Goal: Task Accomplishment & Management: Use online tool/utility

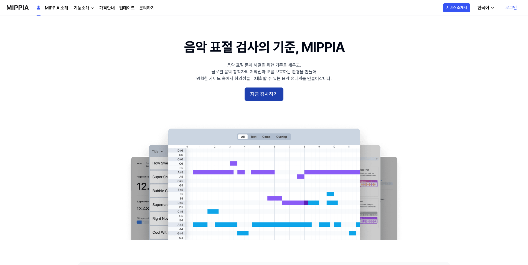
click at [274, 92] on button "지금 검사하기" at bounding box center [264, 93] width 39 height 13
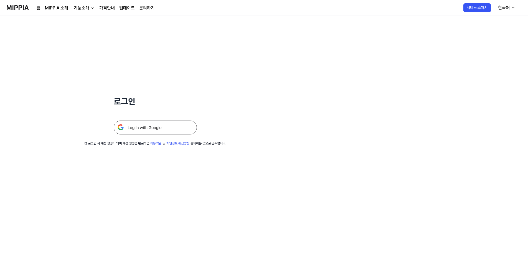
click at [165, 128] on img at bounding box center [155, 127] width 83 height 14
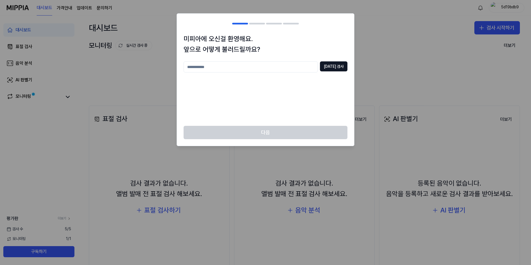
click at [302, 72] on input "text" at bounding box center [250, 66] width 134 height 11
type input "****"
click at [342, 70] on button "[DATE] 검사" at bounding box center [333, 66] width 27 height 10
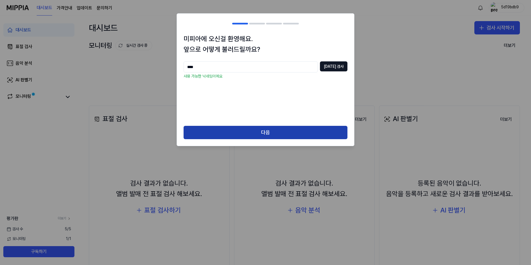
click at [282, 135] on button "다음" at bounding box center [265, 132] width 164 height 13
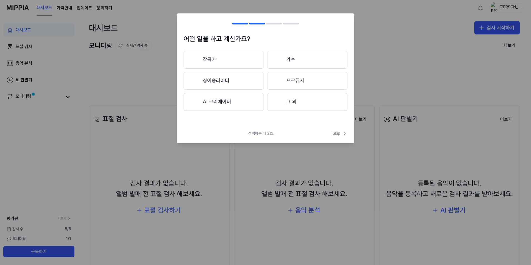
click at [236, 95] on button "AI 크리에이터" at bounding box center [223, 102] width 80 height 18
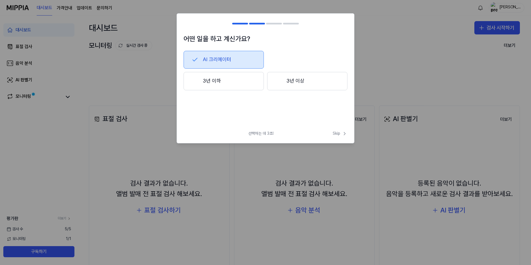
click at [235, 85] on button "3년 이하" at bounding box center [223, 81] width 80 height 18
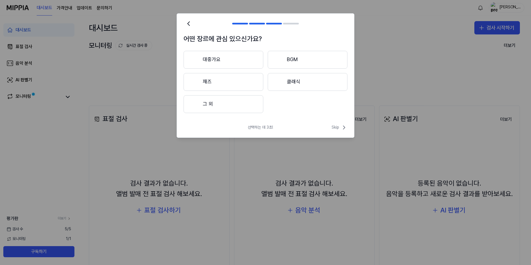
click at [244, 61] on button "대중가요" at bounding box center [223, 60] width 80 height 18
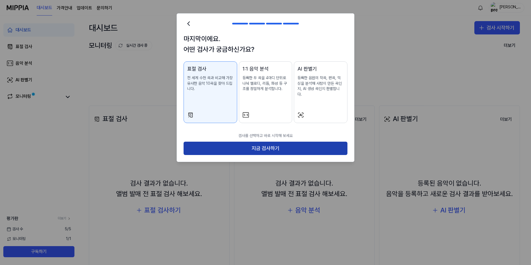
click at [240, 143] on button "지금 검사하기" at bounding box center [265, 148] width 164 height 13
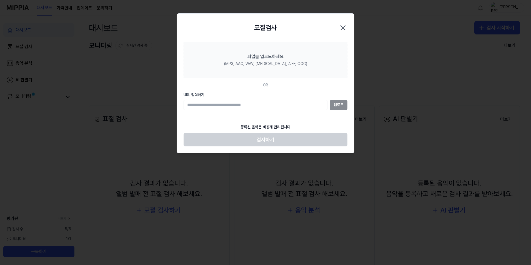
click at [248, 108] on input "URL 입력하기" at bounding box center [255, 105] width 144 height 10
click at [258, 102] on input "URL 입력하기" at bounding box center [255, 105] width 144 height 10
paste input "**********"
type input "**********"
click at [342, 105] on button "업로드" at bounding box center [338, 105] width 18 height 10
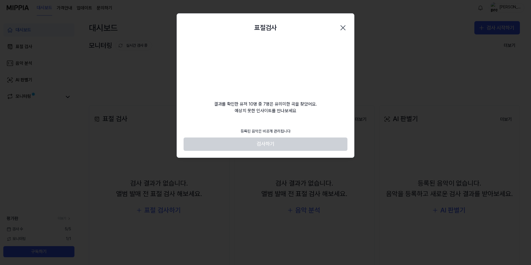
click at [272, 143] on footer "등록된 음악은 비공개 관리됩니다 검사하기" at bounding box center [265, 138] width 164 height 26
drag, startPoint x: 335, startPoint y: 27, endPoint x: 287, endPoint y: 51, distance: 53.7
click at [287, 51] on div "표절검사 닫기 결과를 확인한 유저 10명 중 7명은 유의미한 곡을 찾았어요. 예상치 못한 인사이트를 만나보세요 등록된 음악은 비공개 관리됩니다…" at bounding box center [265, 85] width 178 height 144
drag, startPoint x: 287, startPoint y: 51, endPoint x: 340, endPoint y: 27, distance: 58.9
click at [340, 27] on icon "button" at bounding box center [342, 27] width 9 height 9
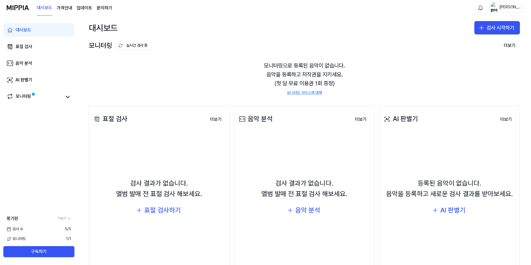
click at [218, 80] on div "모니터링으로 등록된 음악이 없습니다. 음악을 등록하고 저작권을 지키세요. (첫 달 무료 이용권 1회 증정) 모니터링 서비스에 대해" at bounding box center [304, 78] width 431 height 48
click at [30, 47] on div "표절 검사" at bounding box center [24, 46] width 17 height 7
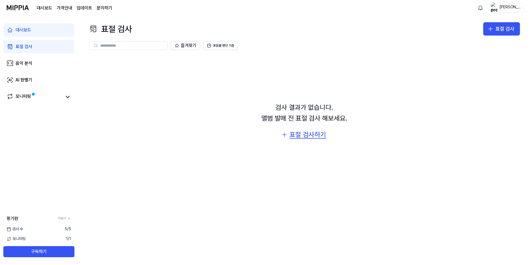
click at [299, 138] on div "표절 검사하기" at bounding box center [307, 134] width 37 height 11
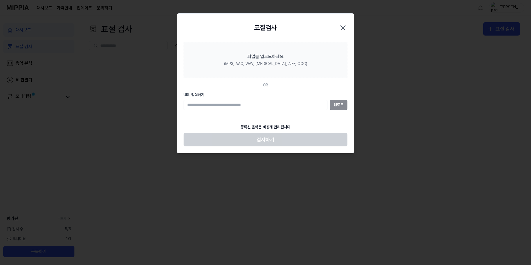
click at [267, 106] on input "URL 입력하기" at bounding box center [255, 105] width 144 height 10
drag, startPoint x: 267, startPoint y: 103, endPoint x: 257, endPoint y: 106, distance: 10.0
click at [257, 107] on input "URL 입력하기" at bounding box center [255, 105] width 144 height 10
click at [267, 103] on input "URL 입력하기" at bounding box center [255, 105] width 144 height 10
click at [253, 105] on input "URL 입력하기" at bounding box center [255, 105] width 144 height 10
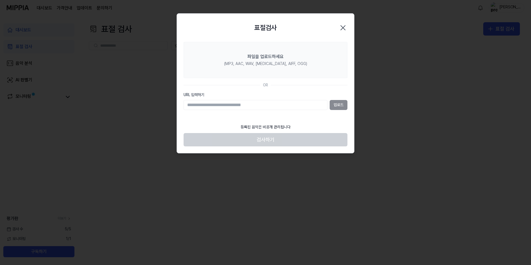
paste input "**********"
type input "**********"
click at [337, 104] on button "업로드" at bounding box center [338, 105] width 18 height 10
click at [274, 110] on section "파일을 업로드하세요 (MP3, AAC, WAV, [MEDICAL_DATA], AIFF, OGG) OR URL 입력하기 업로드" at bounding box center [265, 81] width 177 height 79
click at [339, 24] on icon "button" at bounding box center [342, 27] width 9 height 9
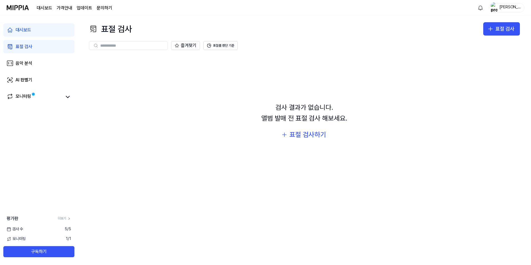
click at [339, 76] on div "검사 결과가 없습니다. 앨범 발매 전 표절 검사 해보세요. 표절 검사하기" at bounding box center [304, 121] width 431 height 132
click at [28, 96] on div "모니터링" at bounding box center [24, 97] width 16 height 8
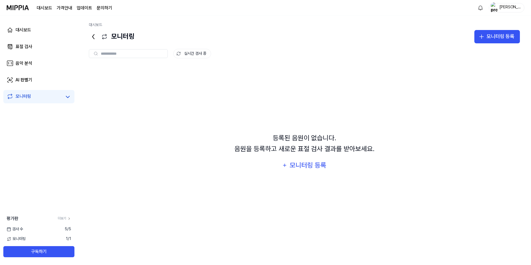
click at [92, 36] on icon at bounding box center [93, 36] width 2 height 4
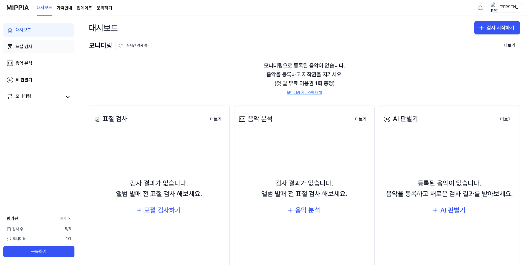
click at [36, 43] on link "표절 검사" at bounding box center [38, 46] width 71 height 13
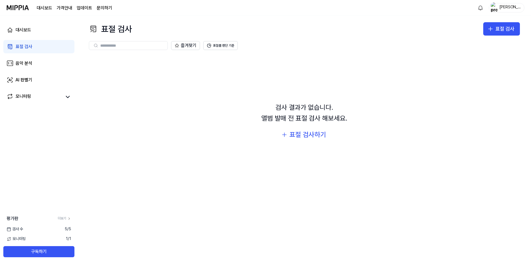
click at [15, 226] on span "검사 수" at bounding box center [15, 229] width 16 height 6
click at [67, 216] on link "더보기" at bounding box center [64, 218] width 13 height 5
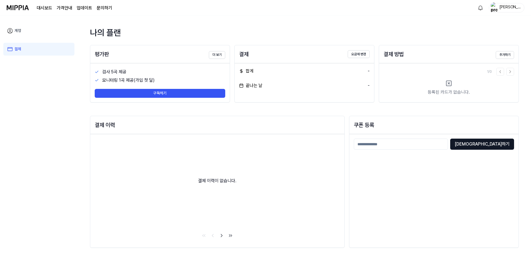
click at [14, 30] on link "계정" at bounding box center [38, 30] width 71 height 13
click at [25, 37] on link "계정" at bounding box center [38, 30] width 71 height 13
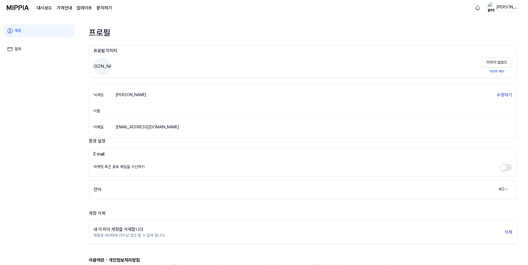
click at [19, 7] on img at bounding box center [18, 7] width 22 height 15
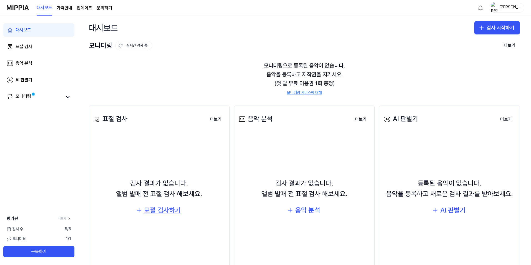
click at [161, 207] on div "표절 검사하기" at bounding box center [162, 210] width 37 height 11
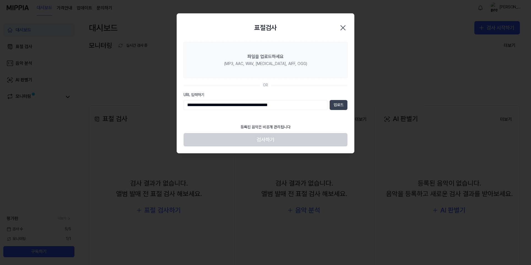
type input "**********"
click at [339, 106] on button "업로드" at bounding box center [338, 105] width 18 height 10
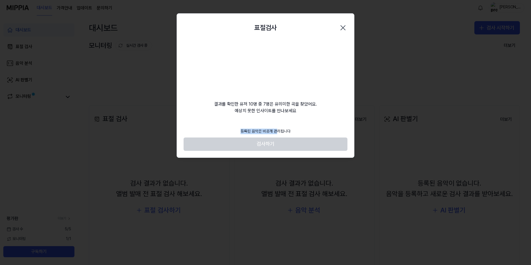
drag, startPoint x: 276, startPoint y: 130, endPoint x: 240, endPoint y: 130, distance: 36.1
click at [240, 130] on div "등록된 음악은 비공개 관리됩니다" at bounding box center [265, 131] width 57 height 12
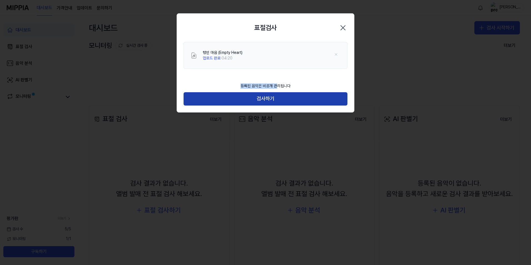
click at [271, 96] on button "검사하기" at bounding box center [265, 98] width 164 height 13
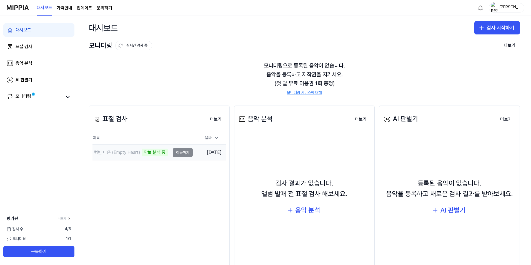
click at [183, 151] on td "텅빈 마음 (Empty Heart) 악보 분석 중 이동하기" at bounding box center [142, 153] width 100 height 16
click at [68, 99] on icon at bounding box center [67, 97] width 7 height 7
click at [478, 28] on icon "button" at bounding box center [481, 27] width 7 height 7
click at [474, 45] on div "표절 검사" at bounding box center [472, 43] width 14 height 6
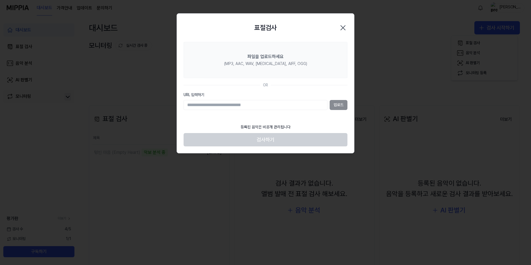
click at [252, 109] on input "URL 입력하기" at bounding box center [255, 105] width 144 height 10
paste input "**********"
type input "**********"
click at [343, 106] on button "업로드" at bounding box center [338, 105] width 18 height 10
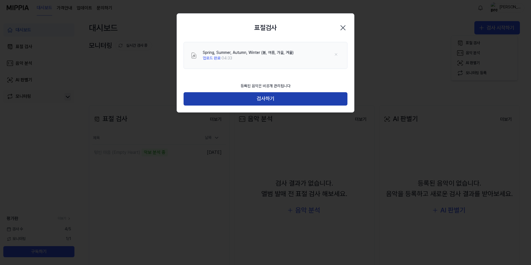
click at [297, 95] on button "검사하기" at bounding box center [265, 98] width 164 height 13
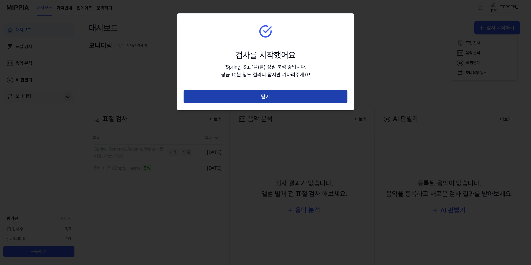
click at [266, 97] on button "닫기" at bounding box center [265, 96] width 164 height 13
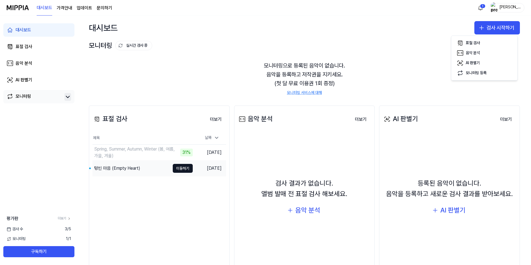
click at [144, 172] on div "텅빈 마음 (Empty Heart)" at bounding box center [130, 168] width 77 height 16
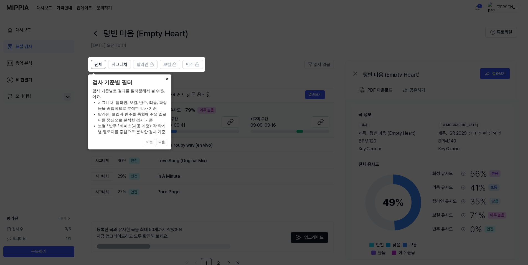
click at [164, 78] on button "×" at bounding box center [167, 78] width 9 height 8
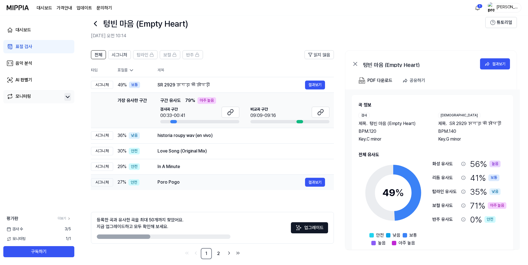
scroll to position [15, 0]
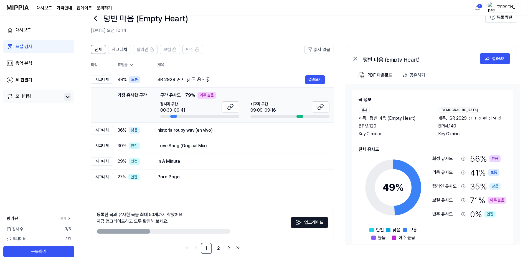
drag, startPoint x: 144, startPoint y: 233, endPoint x: 165, endPoint y: 230, distance: 21.4
click at [165, 230] on div "등록한 곡과 유사한 곡을 최대 50개까지 찾았어요. 지금 업그레이드하고 모두 확인해 보세요. 업그레이드" at bounding box center [212, 222] width 243 height 32
drag, startPoint x: 136, startPoint y: 230, endPoint x: 206, endPoint y: 229, distance: 69.7
click at [206, 229] on div at bounding box center [164, 231] width 134 height 4
drag, startPoint x: 138, startPoint y: 230, endPoint x: 146, endPoint y: 231, distance: 8.2
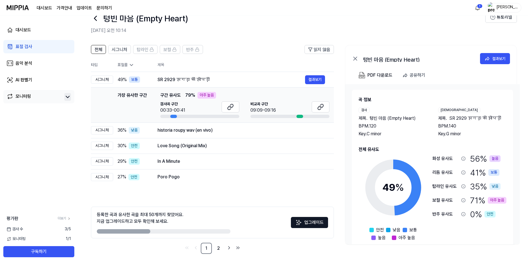
click at [147, 231] on div at bounding box center [124, 231] width 54 height 4
drag, startPoint x: 144, startPoint y: 233, endPoint x: 192, endPoint y: 224, distance: 48.8
click at [192, 228] on div "등록한 곡과 유사한 곡을 최대 50개까지 찾았어요. 지금 업그레이드하고 모두 확인해 보세요." at bounding box center [164, 222] width 134 height 22
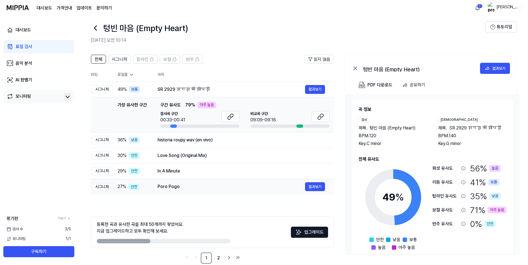
scroll to position [0, 0]
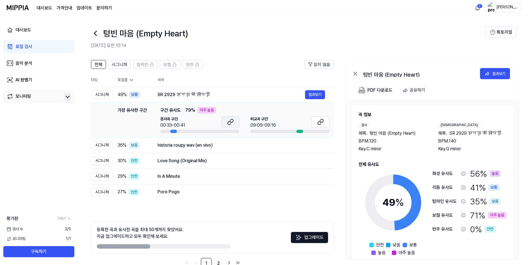
click at [230, 120] on icon at bounding box center [230, 121] width 7 height 7
click at [322, 121] on icon at bounding box center [320, 121] width 7 height 7
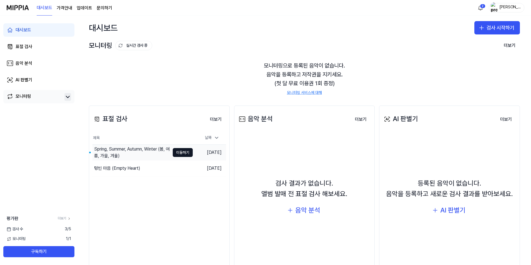
click at [124, 154] on div "Spring, Summer, Autumn, Winter (봄, 여름, 가을, 겨울)" at bounding box center [132, 152] width 76 height 13
click at [116, 170] on div "텅빈 마음 (Empty Heart)" at bounding box center [117, 168] width 46 height 7
click at [130, 145] on tr "Spring, Summer, Autumn, Winter (봄, 여름, 가을, 겨울) 이동하기 2025.09.11." at bounding box center [158, 153] width 133 height 16
click at [130, 148] on div "Spring, Summer, Autumn, Winter (봄, 여름, 가을, 겨울)" at bounding box center [132, 152] width 76 height 13
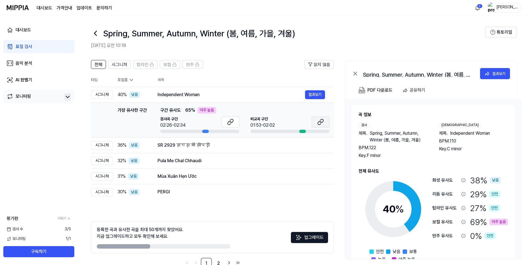
click at [318, 124] on icon at bounding box center [319, 123] width 3 height 4
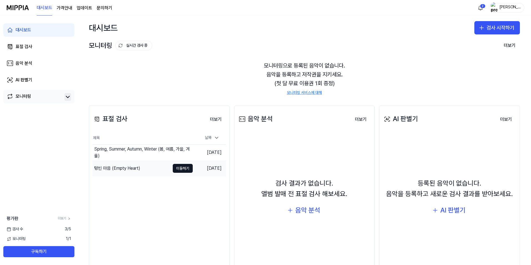
click at [131, 170] on div "텅빈 마음 (Empty Heart)" at bounding box center [117, 168] width 46 height 7
click at [235, 82] on div "모니터링으로 등록된 음악이 없습니다. 음악을 등록하고 저작권을 지키세요. (첫 달 무료 이용권 1회 증정) 모니터링 서비스에 대해" at bounding box center [304, 78] width 431 height 48
click at [214, 137] on icon at bounding box center [217, 138] width 6 height 6
click at [481, 28] on icon "button" at bounding box center [481, 27] width 7 height 7
click at [472, 44] on div "표절 검사" at bounding box center [472, 43] width 14 height 6
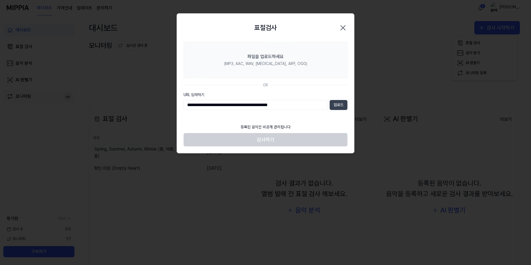
type input "**********"
click at [334, 104] on button "업로드" at bounding box center [338, 105] width 18 height 10
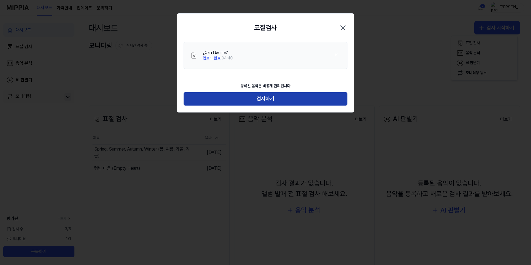
click at [296, 99] on button "검사하기" at bounding box center [265, 98] width 164 height 13
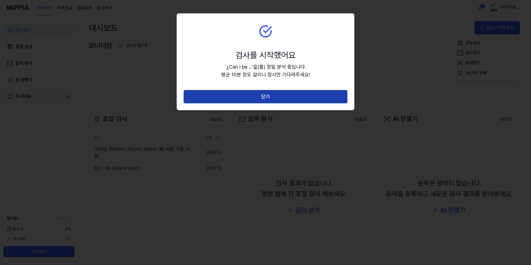
click at [271, 99] on button "닫기" at bounding box center [265, 96] width 164 height 13
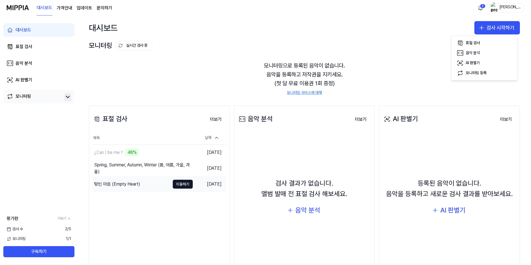
click at [138, 186] on div "텅빈 마음 (Empty Heart)" at bounding box center [117, 184] width 46 height 7
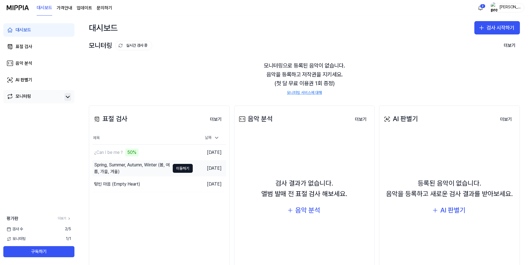
click at [151, 166] on div "Spring, Summer, Autumn, Winter (봄, 여름, 가을, 겨울)" at bounding box center [132, 167] width 76 height 13
click at [362, 60] on div "모니터링으로 등록된 음악이 없습니다. 음악을 등록하고 저작권을 지키세요. (첫 달 무료 이용권 1회 증정) 모니터링 서비스에 대해" at bounding box center [304, 78] width 431 height 48
drag, startPoint x: 362, startPoint y: 60, endPoint x: 349, endPoint y: 71, distance: 16.9
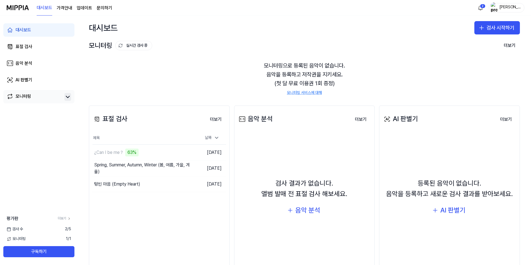
click at [351, 71] on div "모니터링으로 등록된 음악이 없습니다. 음악을 등록하고 저작권을 지키세요. (첫 달 무료 이용권 1회 증정) 모니터링 서비스에 대해" at bounding box center [304, 78] width 431 height 48
click at [22, 30] on div "대시보드" at bounding box center [24, 30] width 16 height 7
click at [26, 64] on div "음악 분석" at bounding box center [24, 63] width 17 height 7
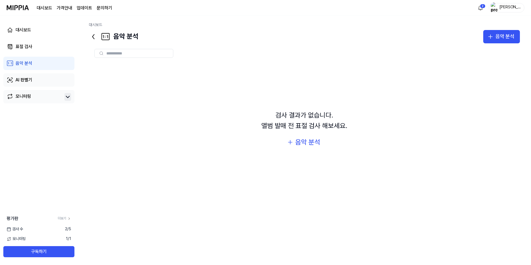
click at [26, 81] on div "AI 판별기" at bounding box center [24, 80] width 17 height 7
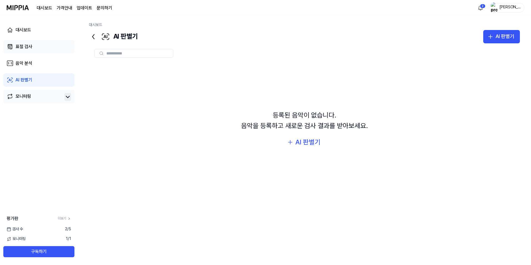
click at [24, 45] on div "표절 검사" at bounding box center [24, 46] width 17 height 7
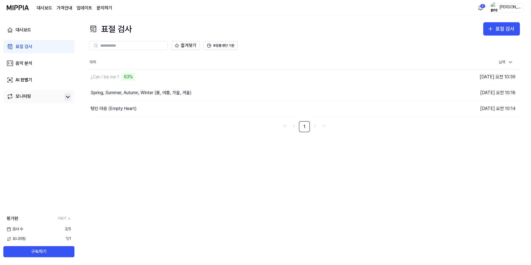
click at [29, 98] on div "모니터링" at bounding box center [24, 97] width 16 height 8
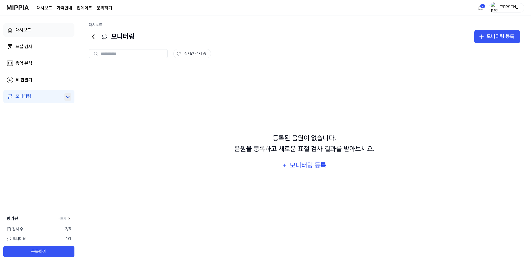
click at [20, 30] on div "대시보드" at bounding box center [24, 30] width 16 height 7
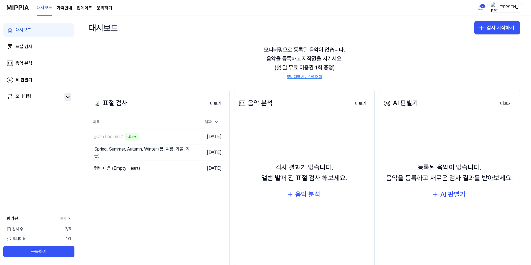
scroll to position [28, 0]
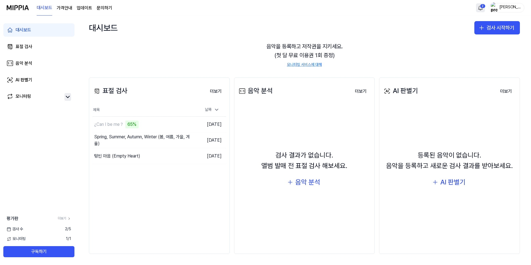
click at [479, 9] on html "대시보드 가격안내 업데이트 문의하기 2 마리다디 대시보드 표절 검사 음악 분석 AI 판별기 모니터링 평가판 더보기 검사 수 2 / 5 모니터링…" at bounding box center [265, 132] width 531 height 265
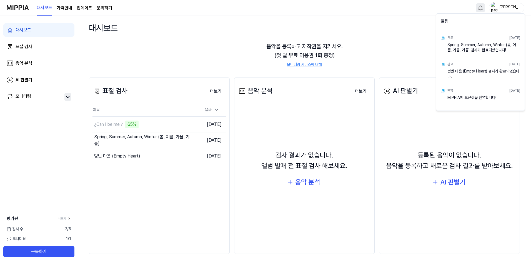
click at [390, 35] on html "대시보드 가격안내 업데이트 문의하기 마리다디 대시보드 표절 검사 음악 분석 AI 판별기 모니터링 평가판 더보기 검사 수 2 / 5 모니터링 1…" at bounding box center [265, 132] width 531 height 265
